Goal: Transaction & Acquisition: Purchase product/service

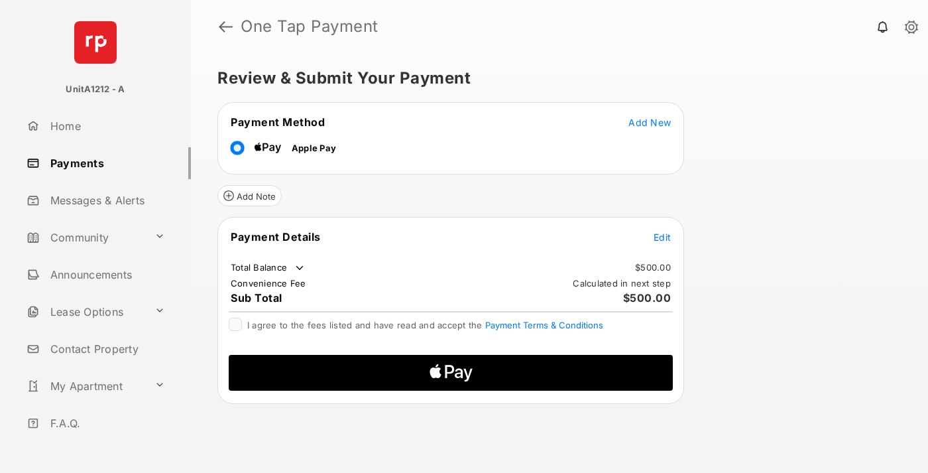
click at [650, 122] on span "Add New" at bounding box center [649, 122] width 42 height 11
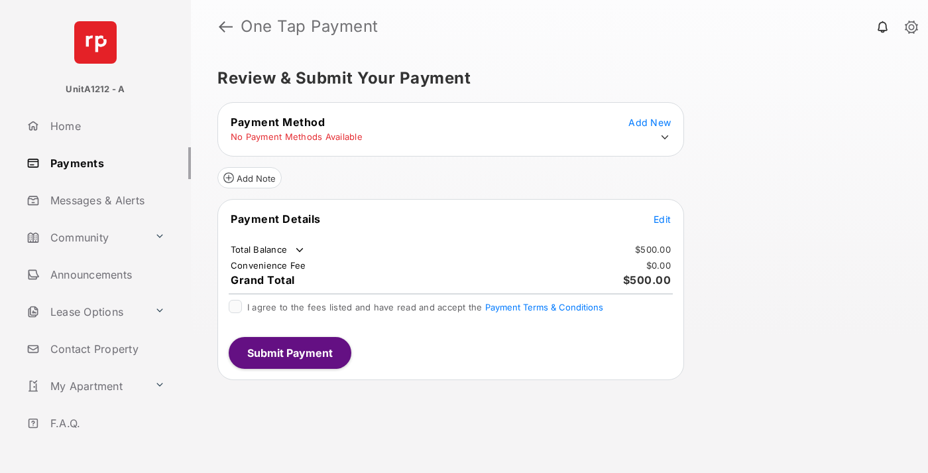
click at [665, 137] on icon at bounding box center [665, 137] width 12 height 12
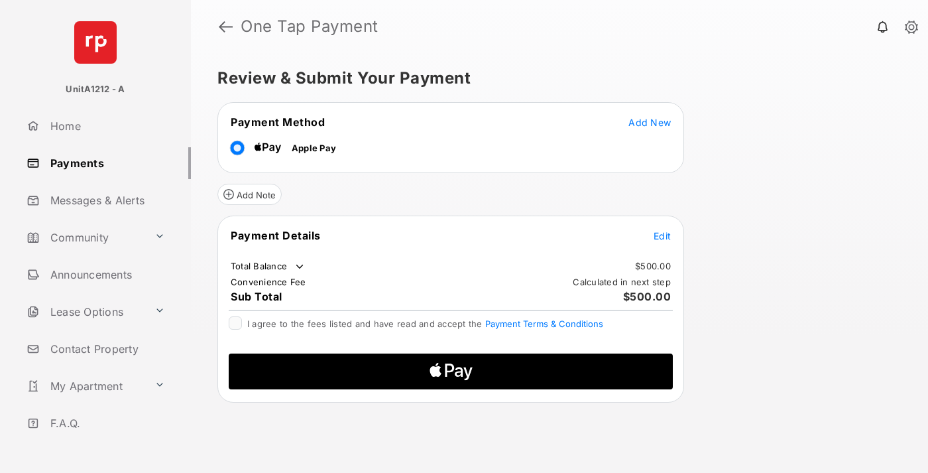
click at [662, 235] on span "Edit" at bounding box center [662, 235] width 17 height 11
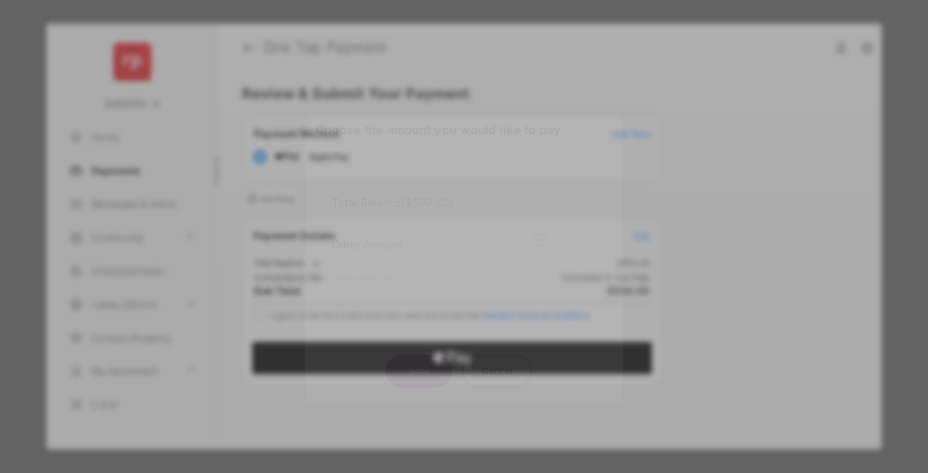
click at [439, 239] on div "Other Amount" at bounding box center [439, 244] width 215 height 23
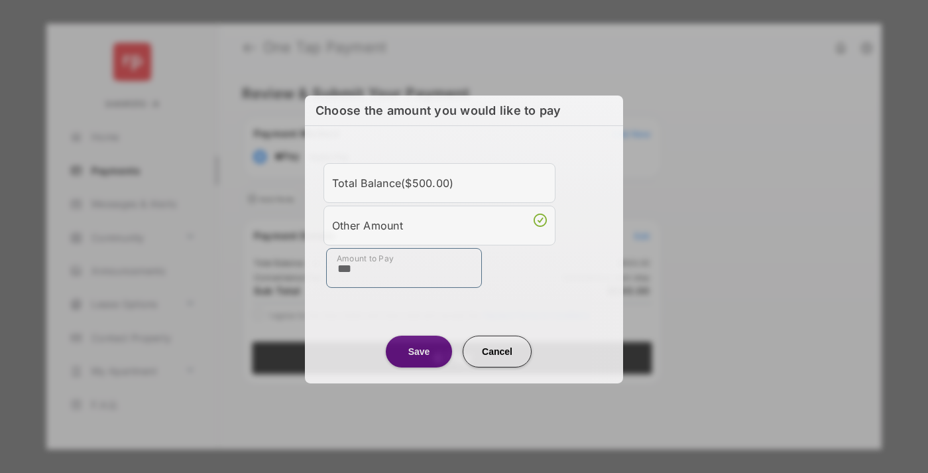
type input "***"
click at [419, 352] on button "Save" at bounding box center [419, 351] width 66 height 32
